Goal: Task Accomplishment & Management: Manage account settings

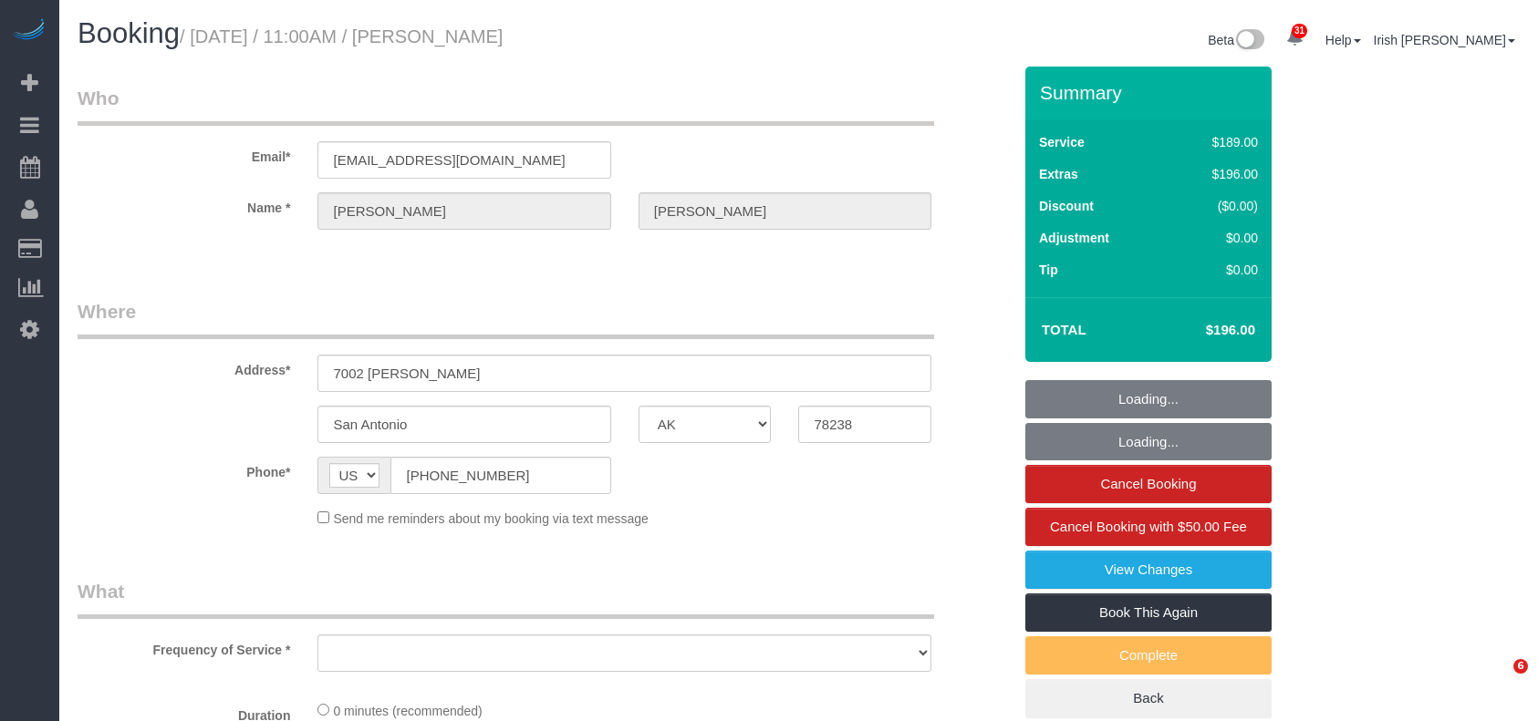
select select "[GEOGRAPHIC_DATA]"
select select "object:2890"
select select "string:fspay-a4b9d2d4-8780-44c1-9e59-7d4535935db5"
select select "3"
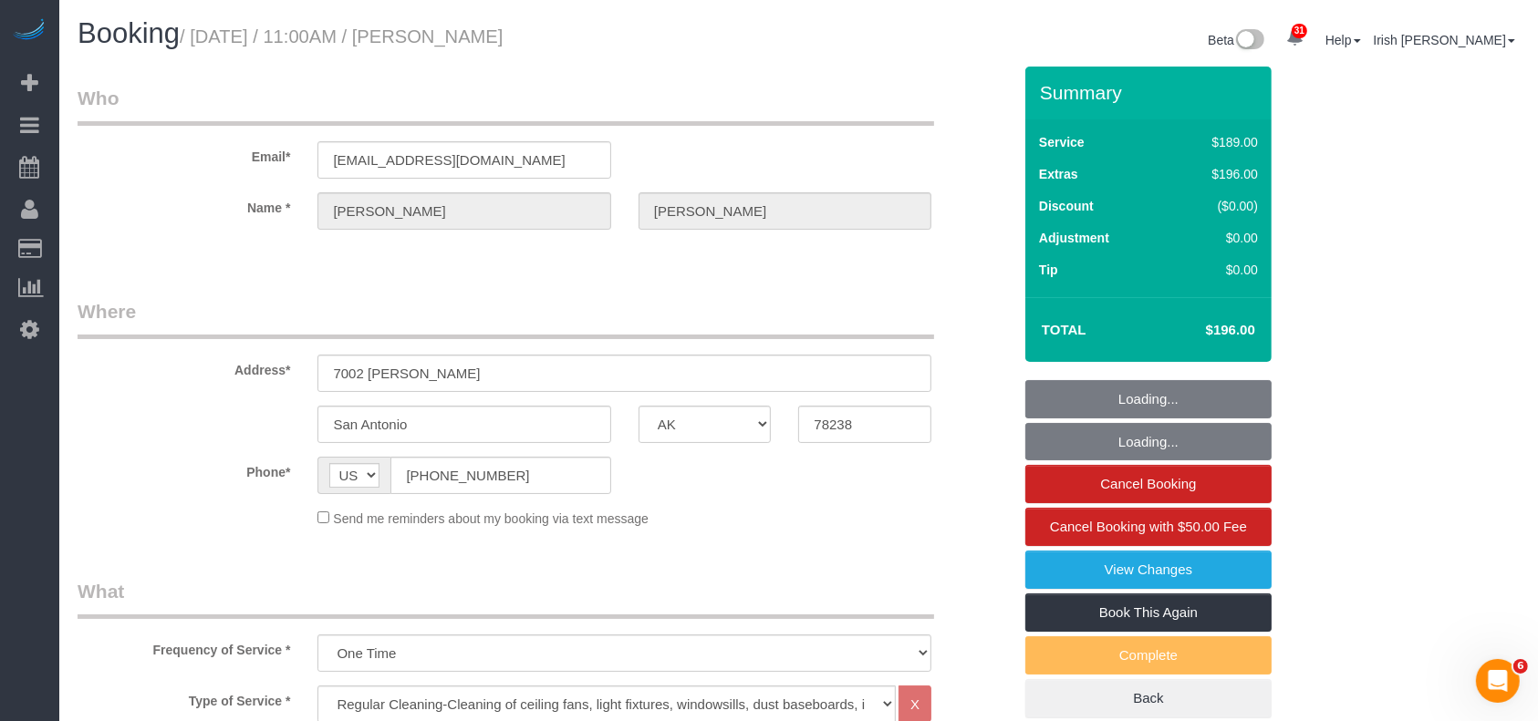
select select "object:2977"
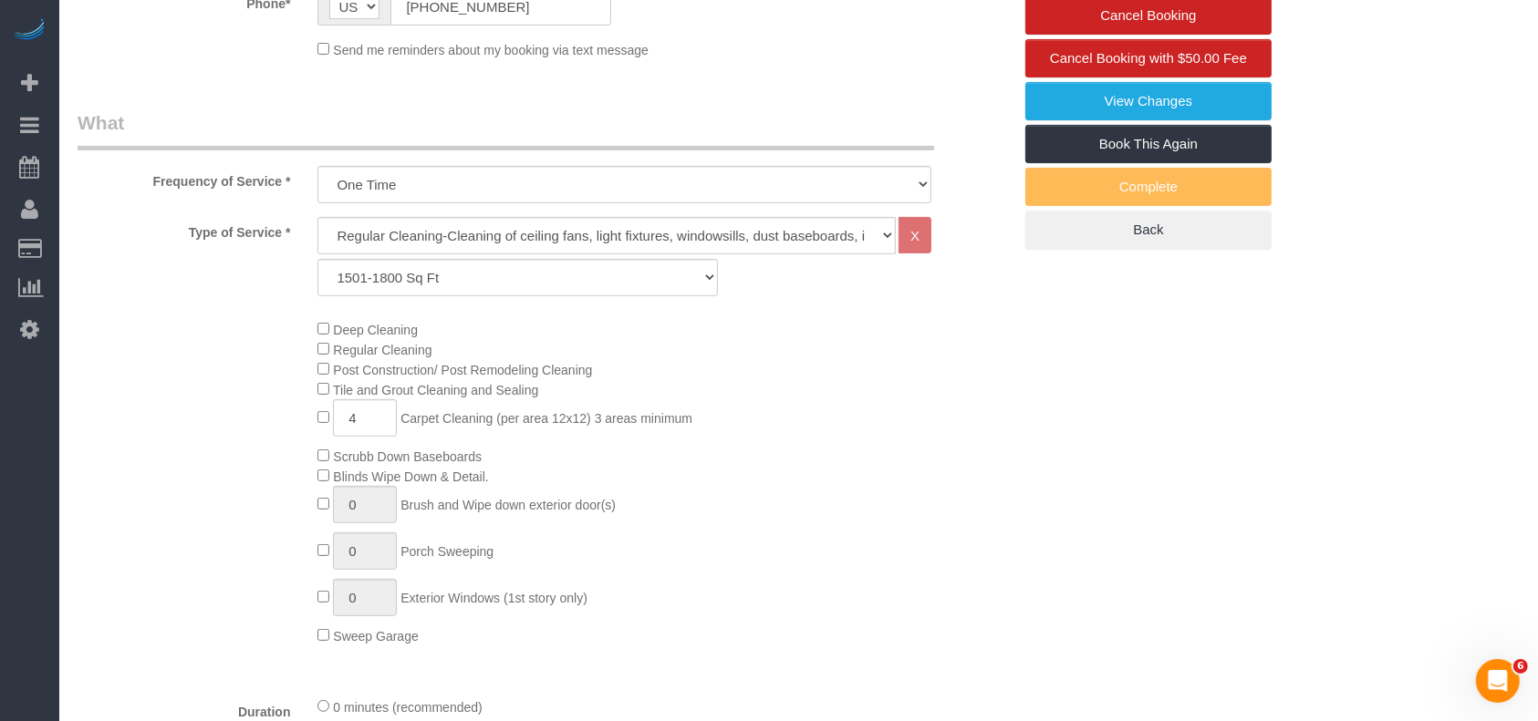
scroll to position [486, 0]
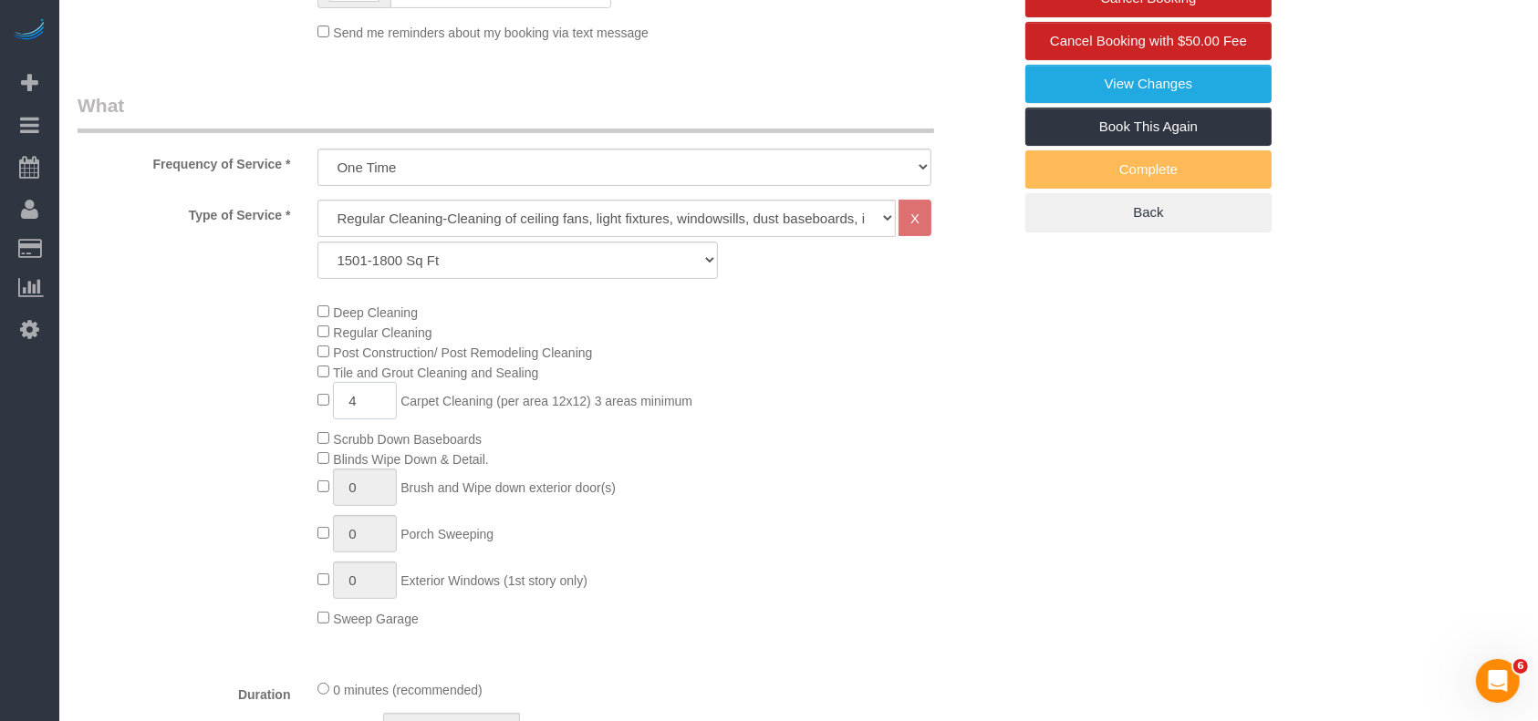
drag, startPoint x: 290, startPoint y: 412, endPoint x: 275, endPoint y: 412, distance: 14.6
click at [281, 412] on div "Deep Cleaning Regular Cleaning Post Construction/ Post Remodeling Cleaning Tile…" at bounding box center [544, 465] width 961 height 326
paste input "6"
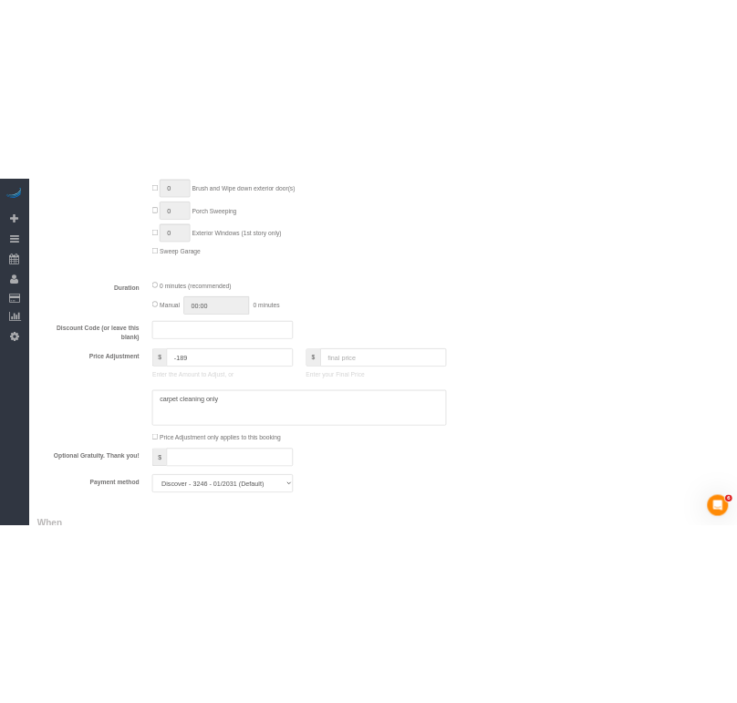
scroll to position [972, 0]
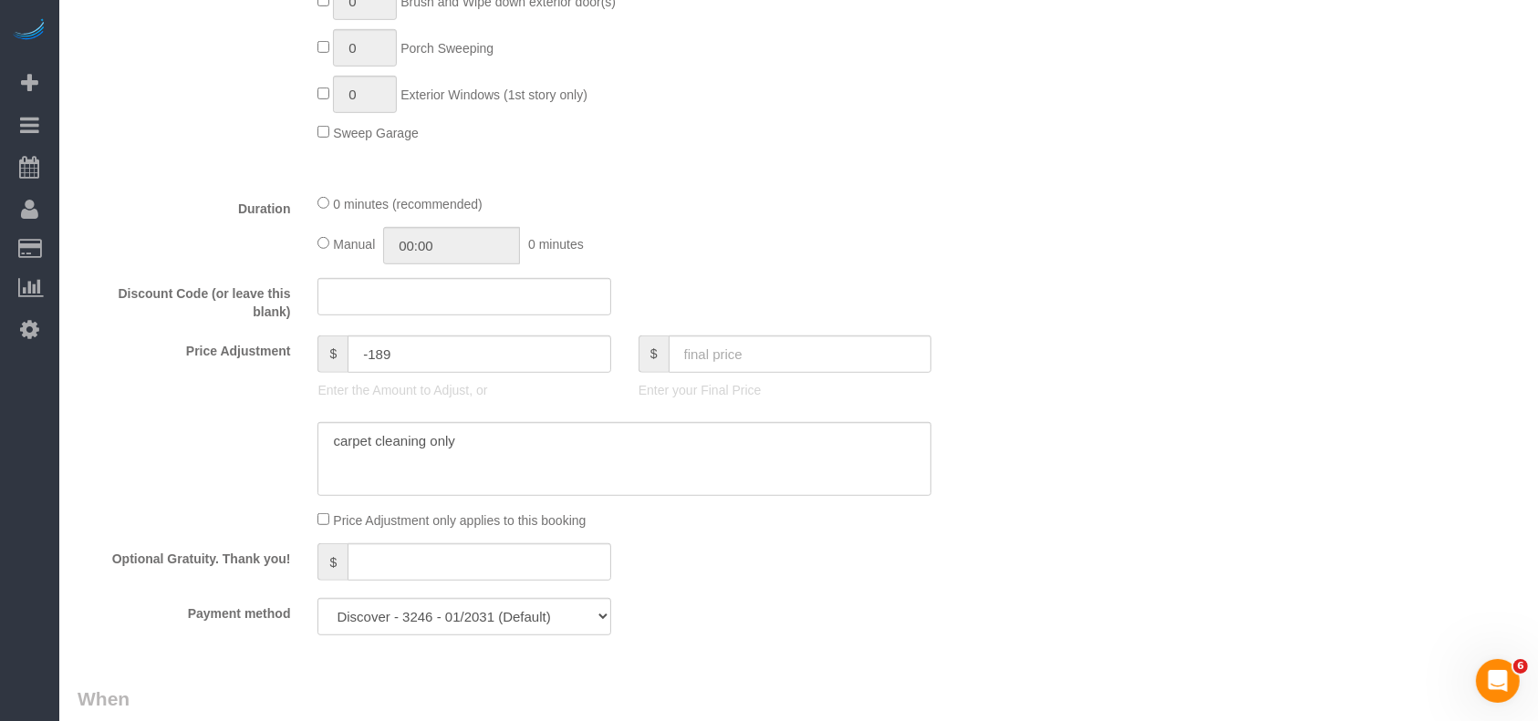
type input "6"
click at [726, 362] on input "text" at bounding box center [801, 354] width 264 height 37
click at [729, 359] on input "text" at bounding box center [801, 354] width 264 height 37
type input "2"
type input "-481"
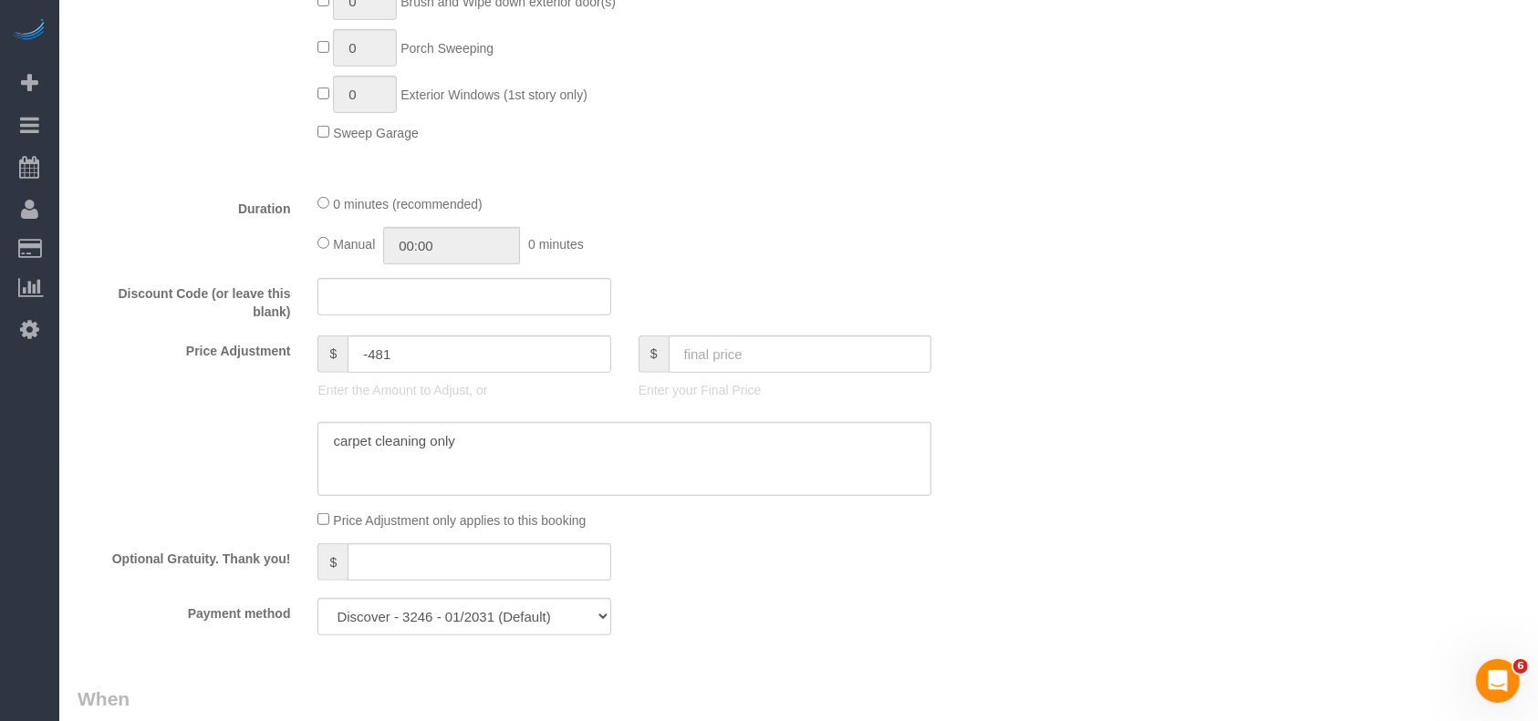
drag, startPoint x: 725, startPoint y: 359, endPoint x: 679, endPoint y: 442, distance: 94.7
drag, startPoint x: 679, startPoint y: 442, endPoint x: 600, endPoint y: 327, distance: 139.6
click at [600, 327] on fieldset "What Frequency of Service * One Time Type of Service * Regular Cleaning-Cleanin…" at bounding box center [545, 128] width 934 height 1044
drag, startPoint x: 697, startPoint y: 361, endPoint x: 1196, endPoint y: 479, distance: 512.6
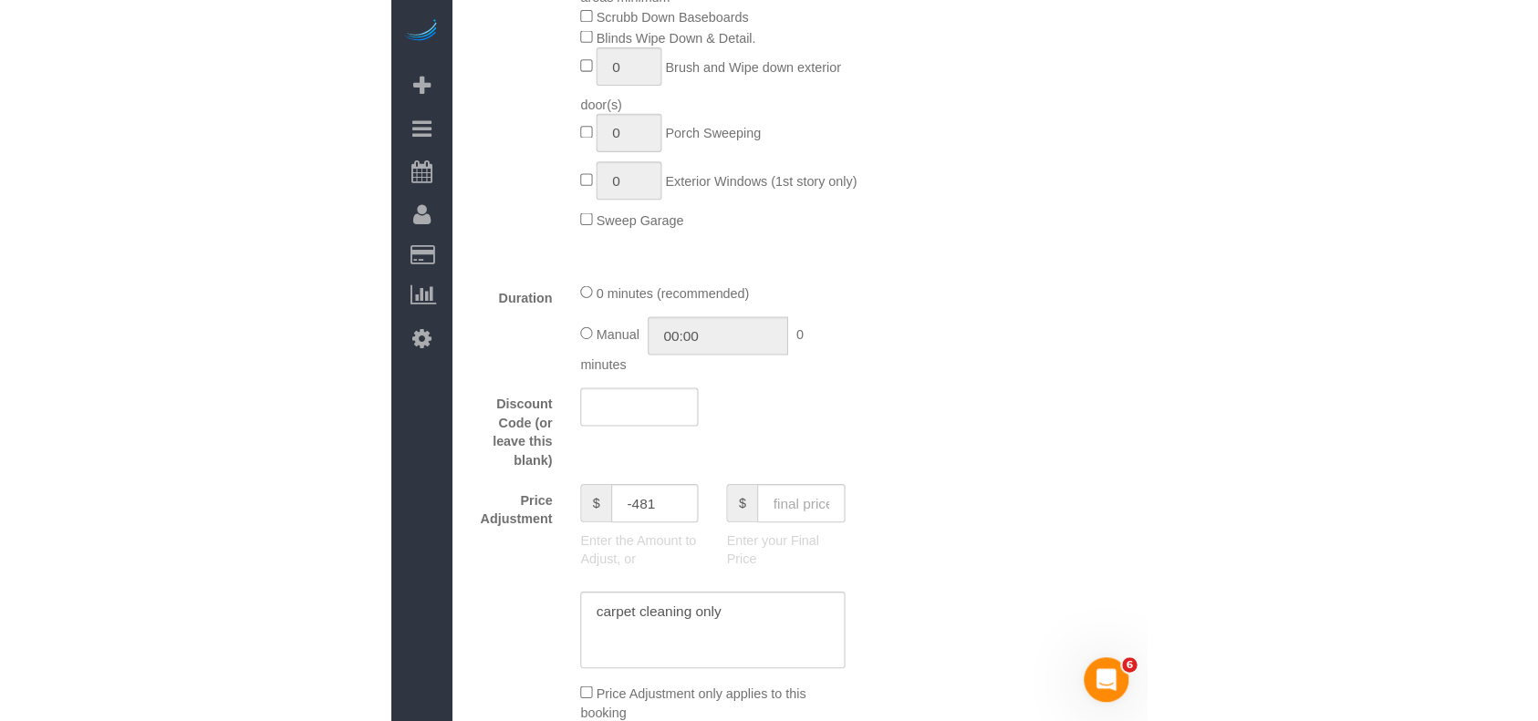
scroll to position [946, 0]
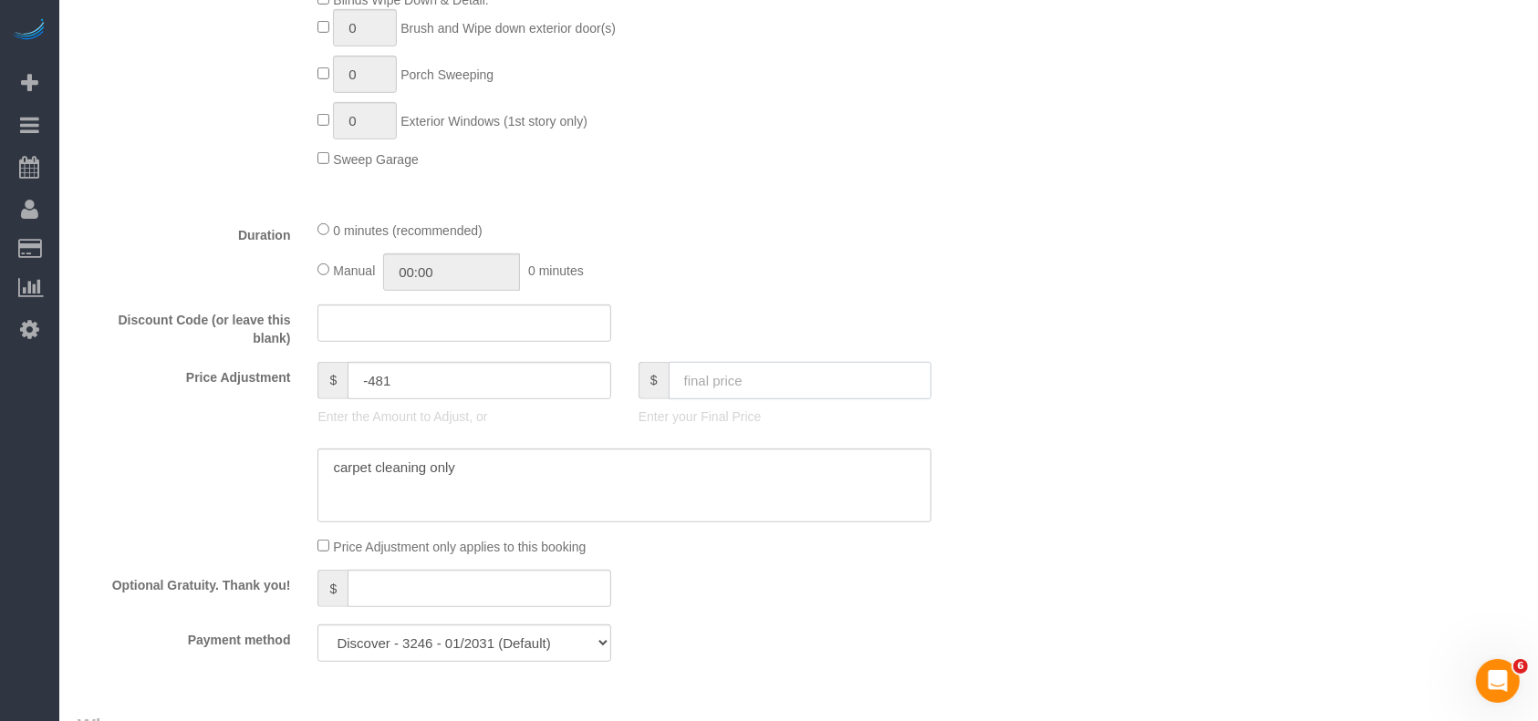
click at [741, 383] on input "text" at bounding box center [801, 380] width 264 height 37
type input "284"
click at [322, 472] on textarea at bounding box center [624, 486] width 614 height 75
type input "-199"
drag, startPoint x: 314, startPoint y: 472, endPoint x: 300, endPoint y: 472, distance: 13.7
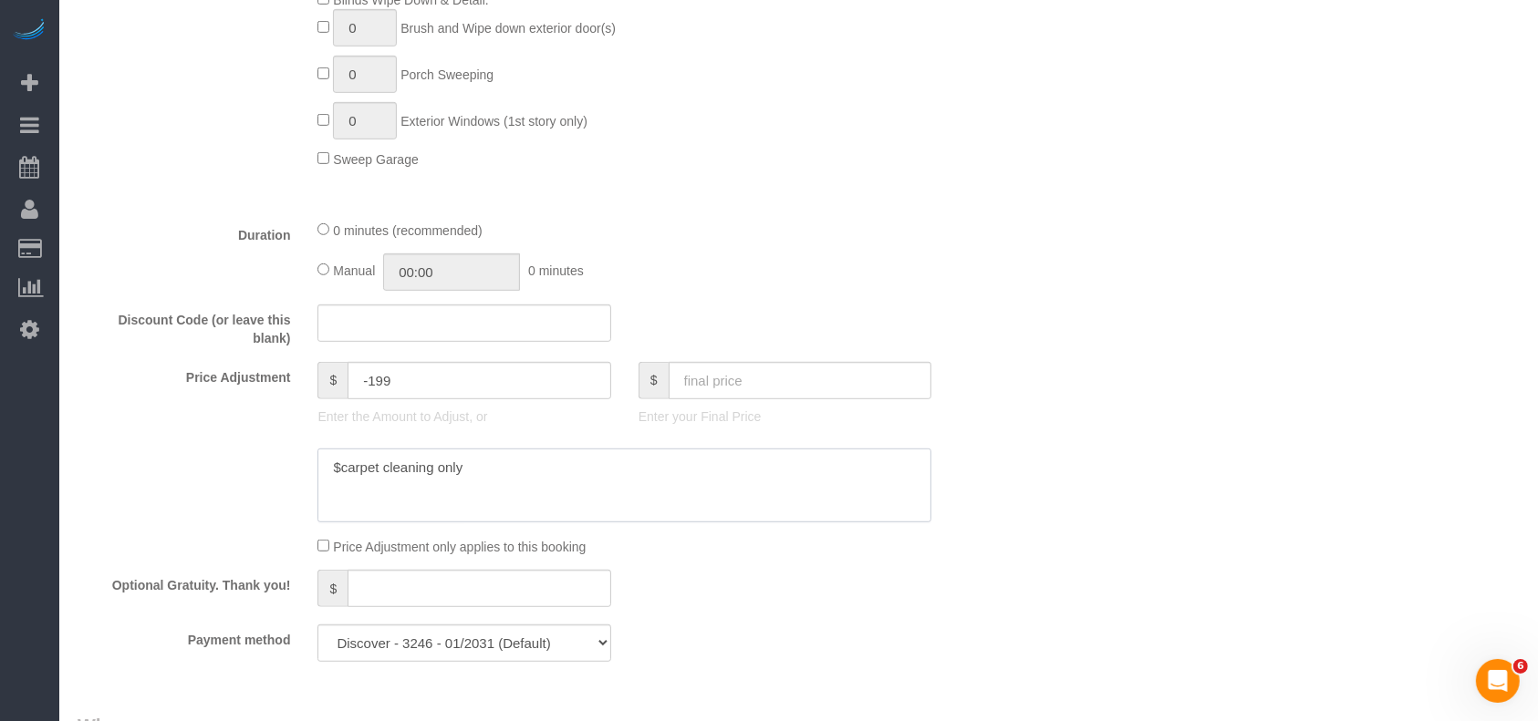
click at [300, 472] on div at bounding box center [544, 486] width 961 height 75
click at [485, 464] on textarea at bounding box center [624, 486] width 614 height 75
click at [336, 478] on textarea at bounding box center [624, 486] width 614 height 75
click at [591, 476] on textarea at bounding box center [624, 486] width 614 height 75
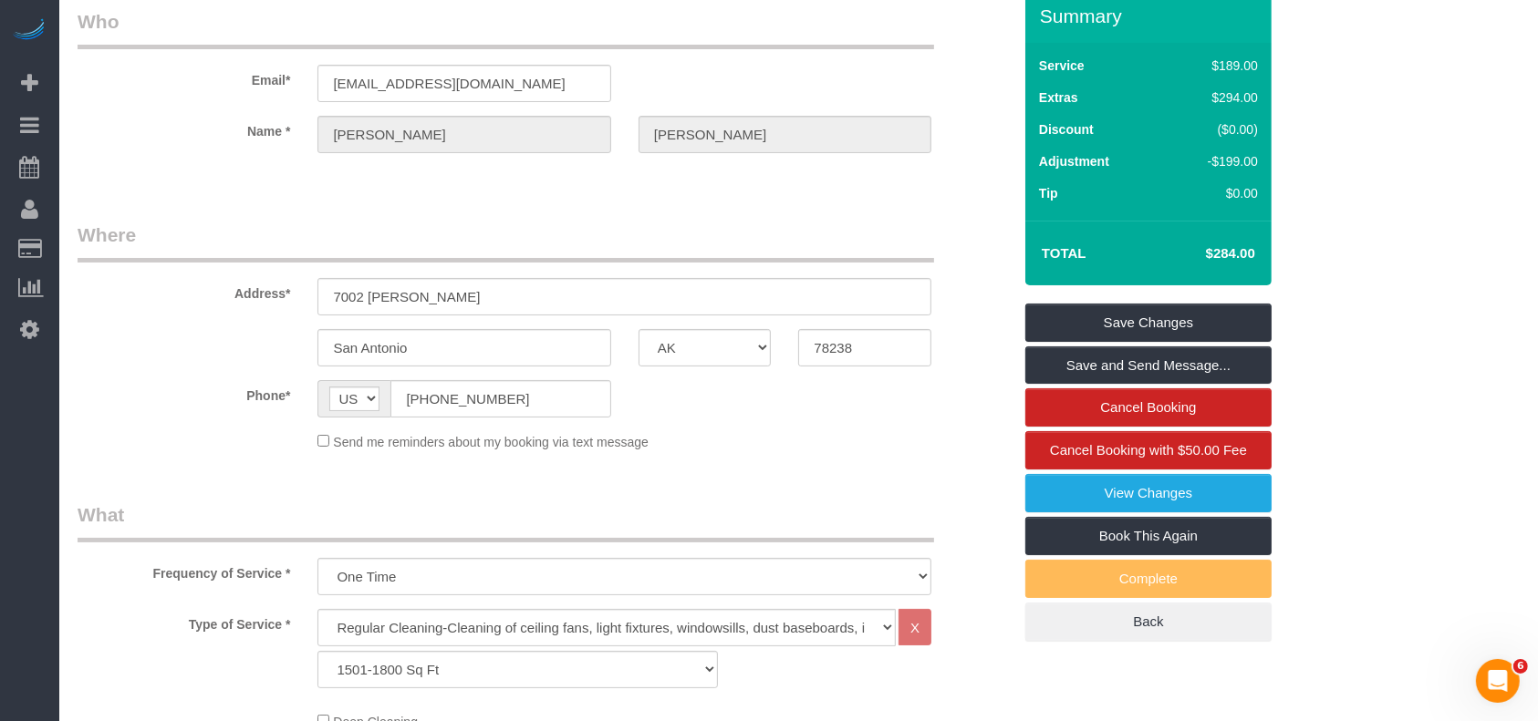
scroll to position [0, 0]
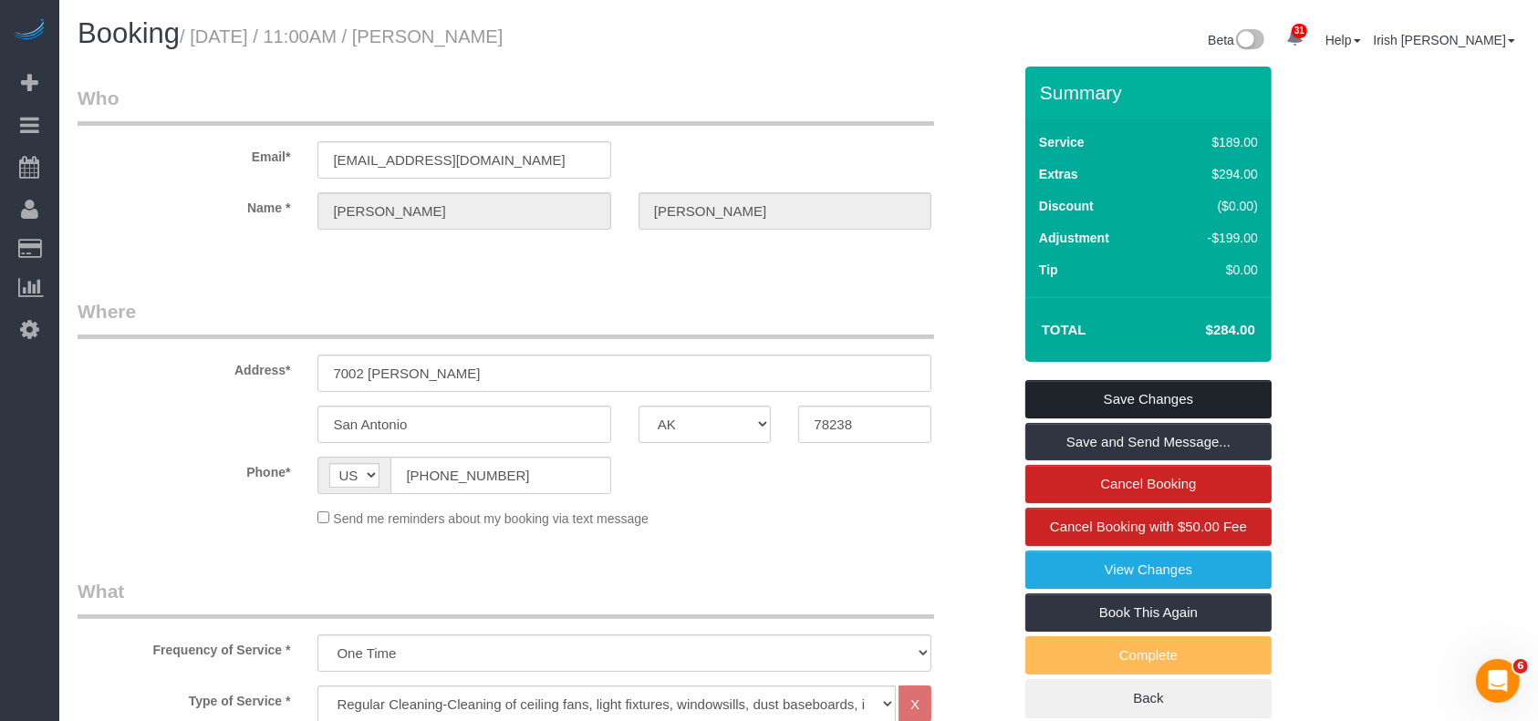
type textarea "carpet cleaning only $10 off"
click at [1176, 390] on link "Save Changes" at bounding box center [1148, 399] width 246 height 38
